Goal: Transaction & Acquisition: Purchase product/service

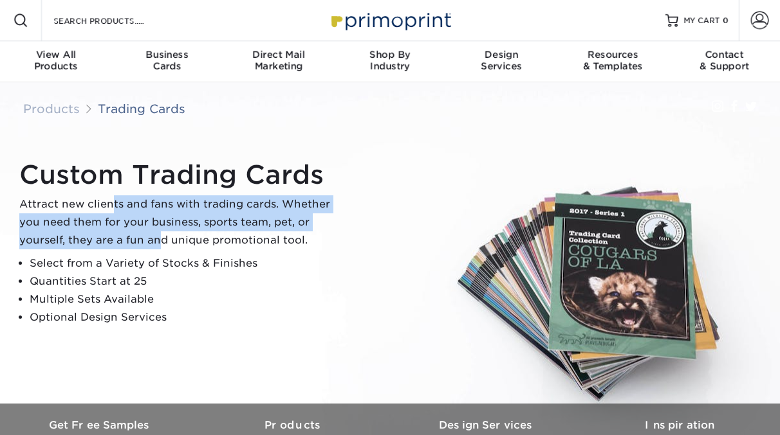
drag, startPoint x: 112, startPoint y: 199, endPoint x: 158, endPoint y: 232, distance: 56.6
click at [158, 232] on p "Attract new clients and fans with trading cards. Whether you need them for your…" at bounding box center [180, 223] width 322 height 54
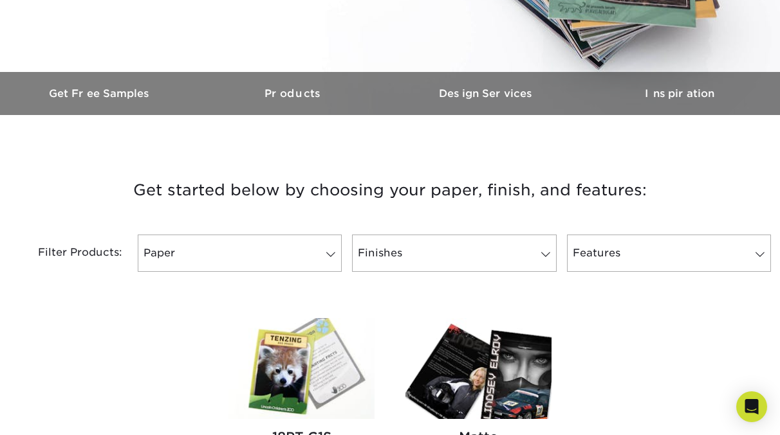
scroll to position [342, 0]
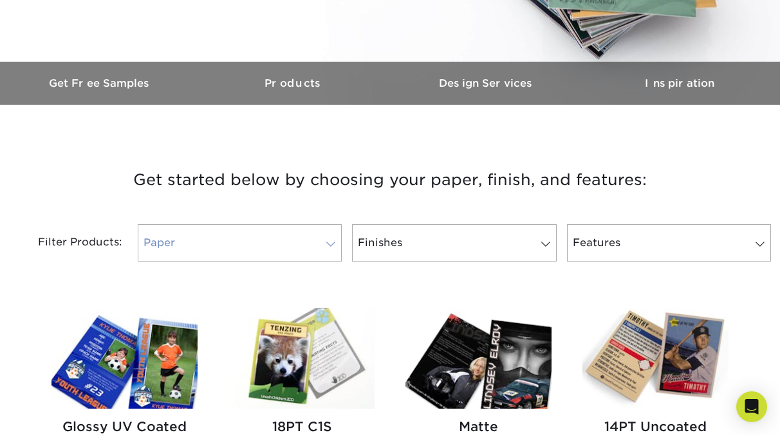
click at [291, 244] on link "Paper" at bounding box center [240, 242] width 204 height 37
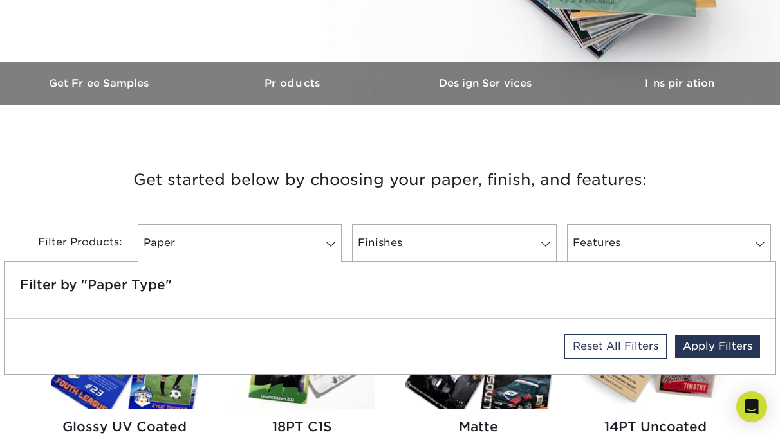
click at [419, 147] on div "Get started below by choosing your paper, finish, and features: Filtered Matche…" at bounding box center [390, 214] width 772 height 157
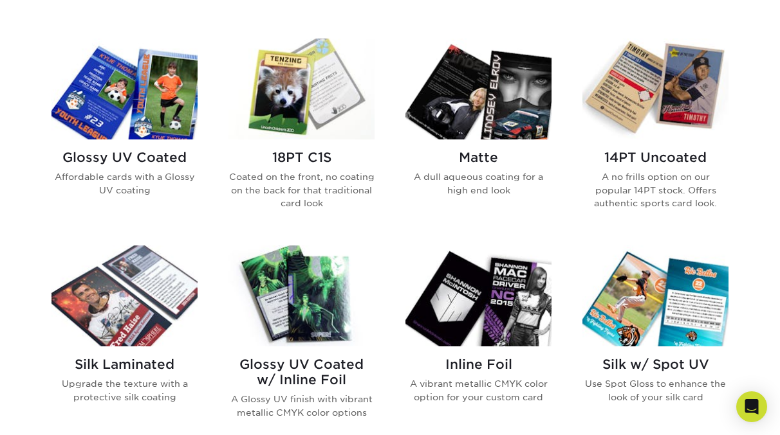
scroll to position [609, 0]
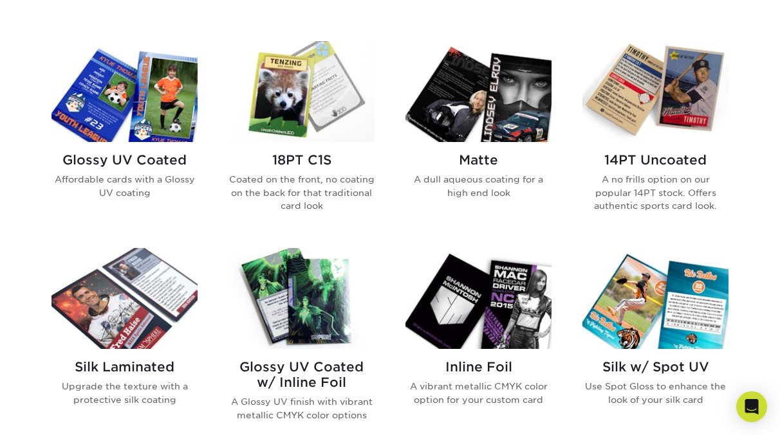
click at [502, 89] on img at bounding box center [478, 91] width 146 height 101
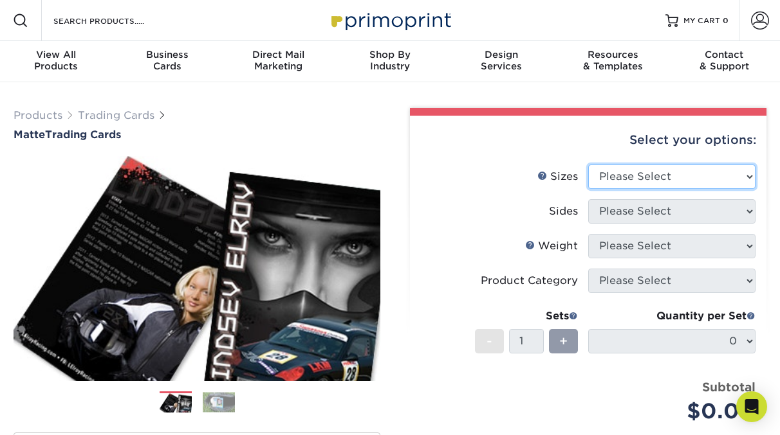
click at [597, 179] on select "Please Select 2.5" x 3.5"" at bounding box center [671, 177] width 167 height 24
select select "2.50x3.50"
click at [588, 165] on select "Please Select 2.5" x 3.5"" at bounding box center [671, 177] width 167 height 24
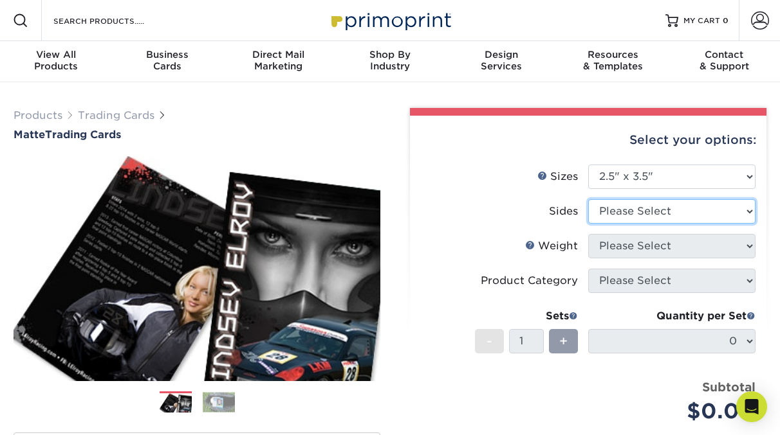
click at [622, 212] on select "Please Select Print Both Sides Print Front Only" at bounding box center [671, 211] width 167 height 24
select select "13abbda7-1d64-4f25-8bb2-c179b224825d"
click at [588, 199] on select "Please Select Print Both Sides Print Front Only" at bounding box center [671, 211] width 167 height 24
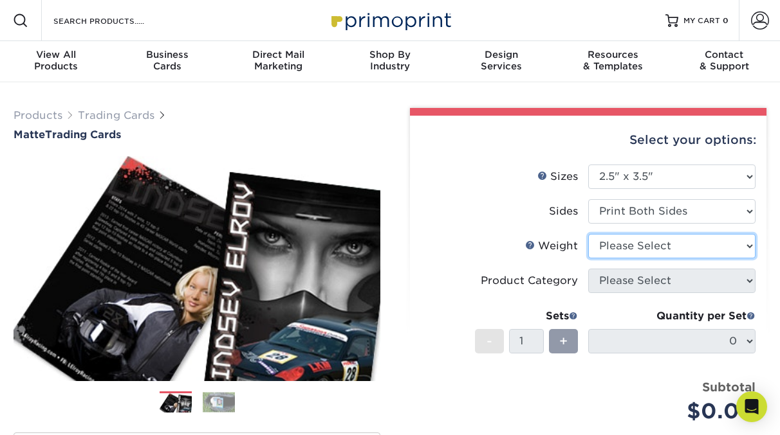
click at [641, 245] on select "Please Select 16PT 14PT" at bounding box center [671, 246] width 167 height 24
